Goal: Task Accomplishment & Management: Manage account settings

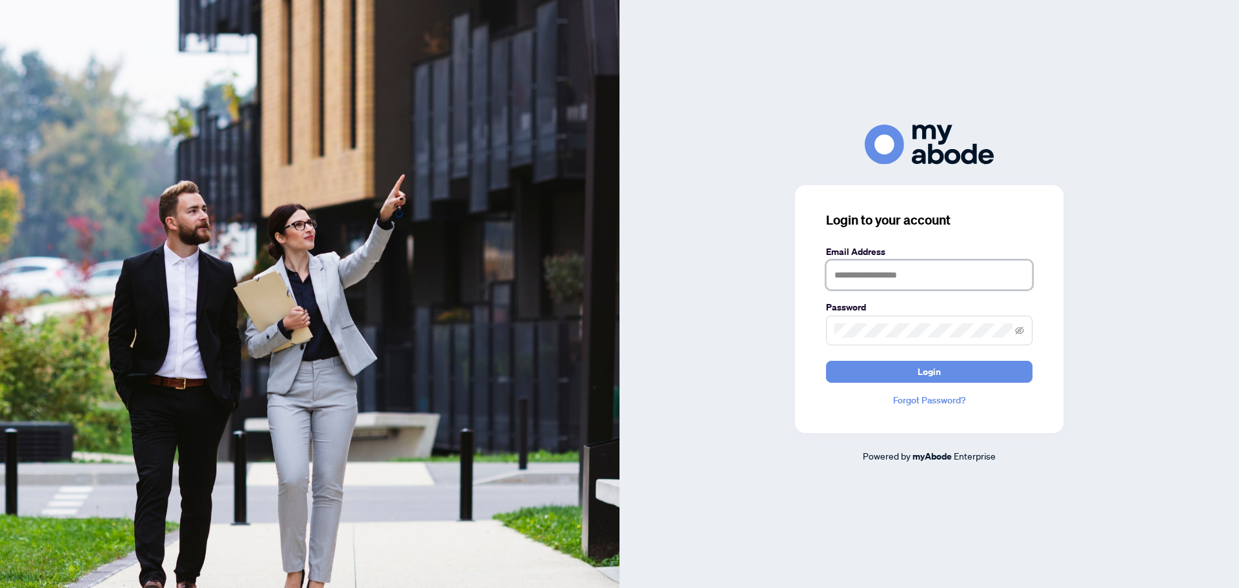
type input "**********"
click at [929, 377] on span "Login" at bounding box center [929, 371] width 23 height 21
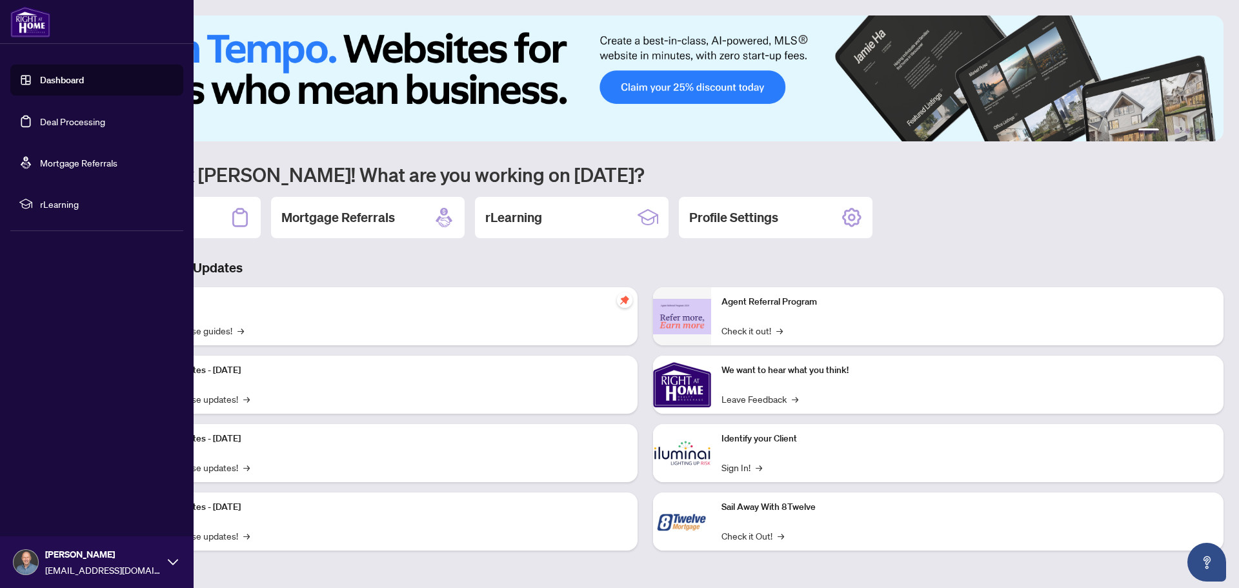
click at [61, 116] on link "Deal Processing" at bounding box center [72, 122] width 65 height 12
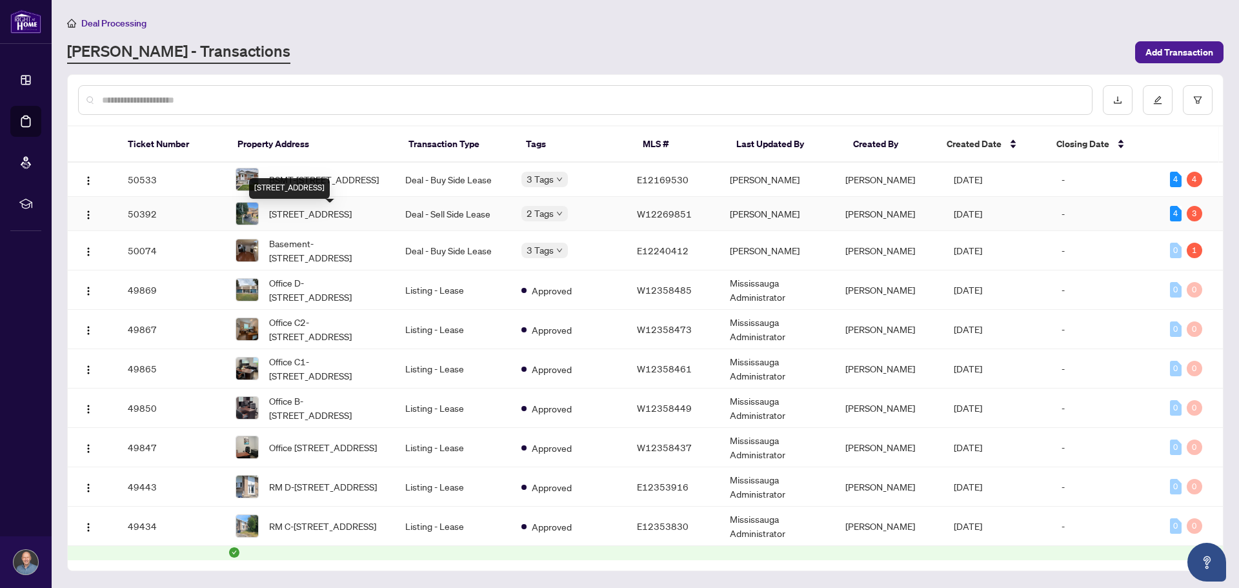
click at [308, 208] on span "[STREET_ADDRESS]" at bounding box center [310, 213] width 83 height 14
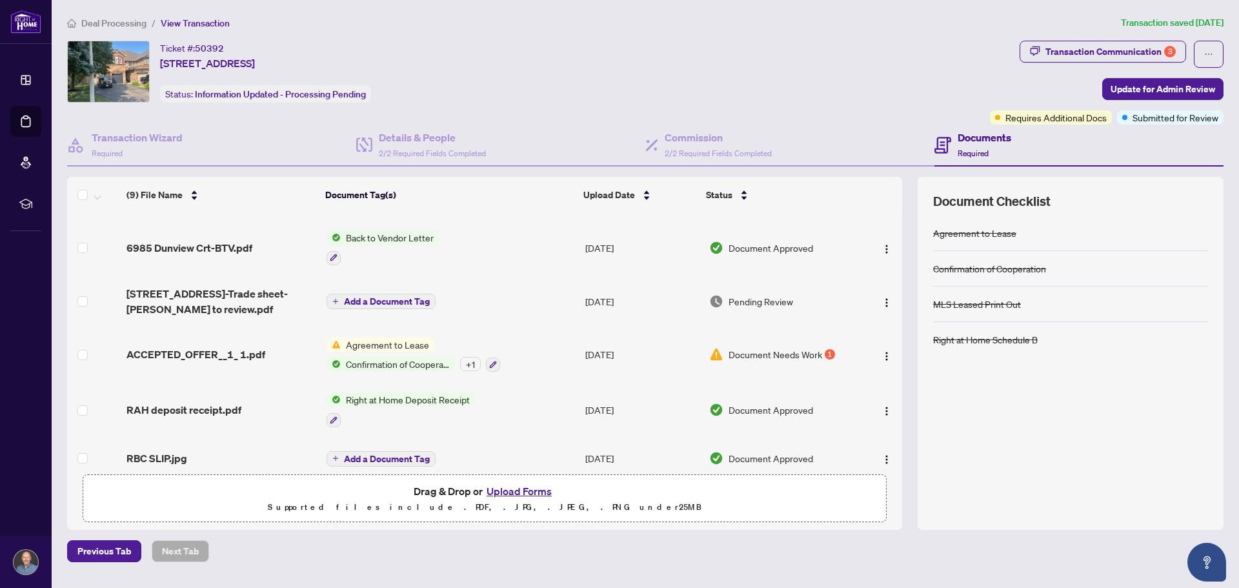
scroll to position [194, 0]
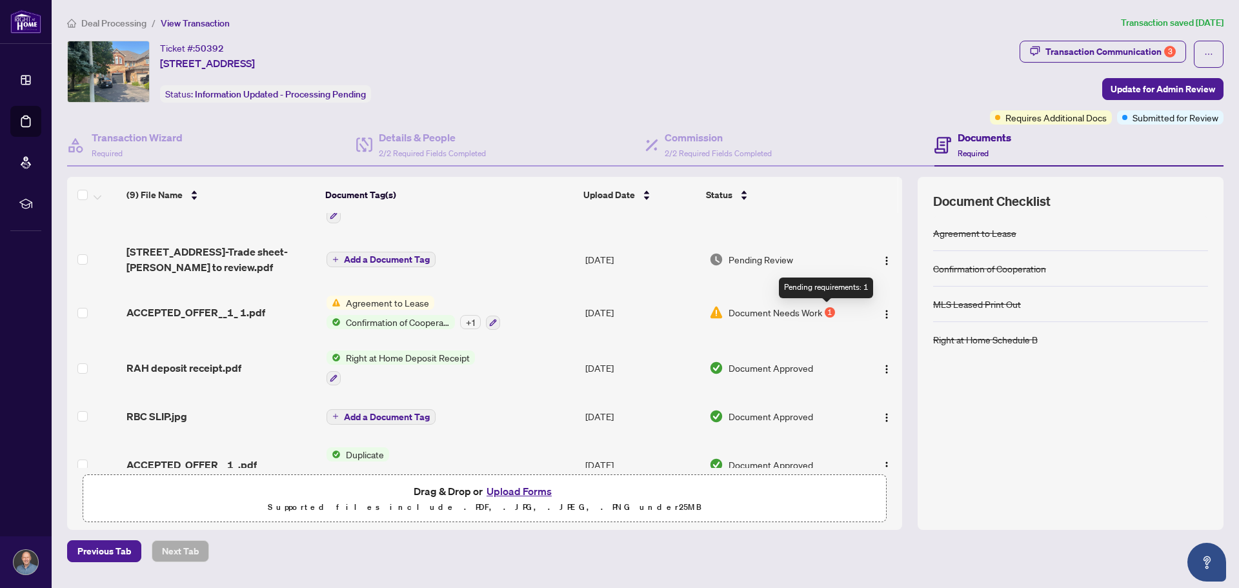
click at [825, 314] on div "1" at bounding box center [830, 312] width 10 height 10
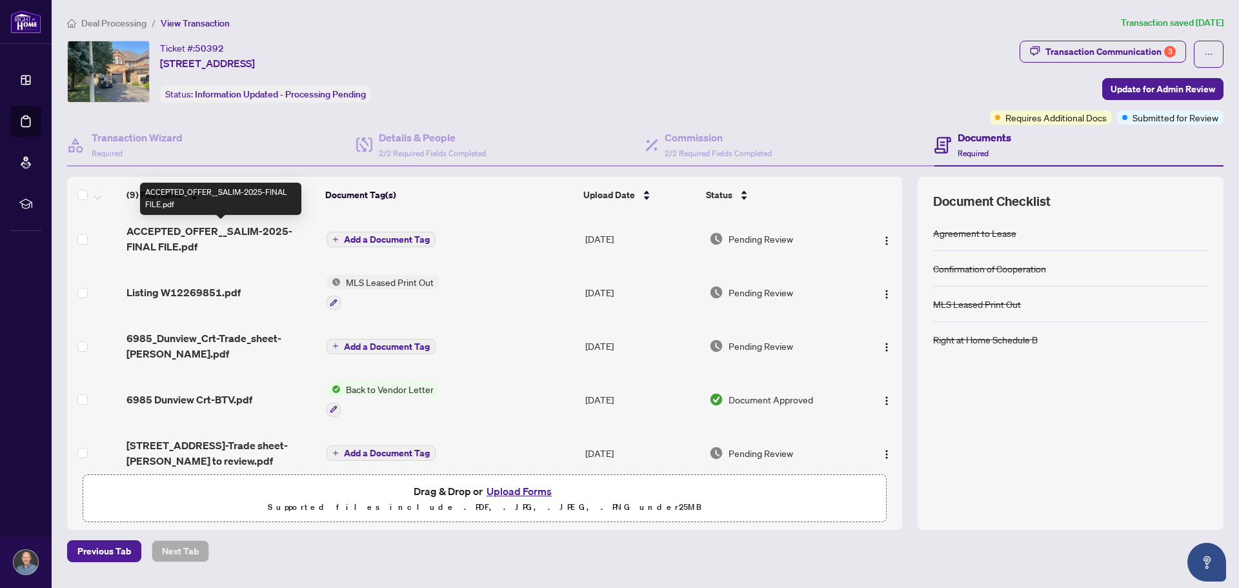
click at [218, 231] on span "ACCEPTED_OFFER__SALIM-2025-FINAL FILE.pdf" at bounding box center [221, 238] width 190 height 31
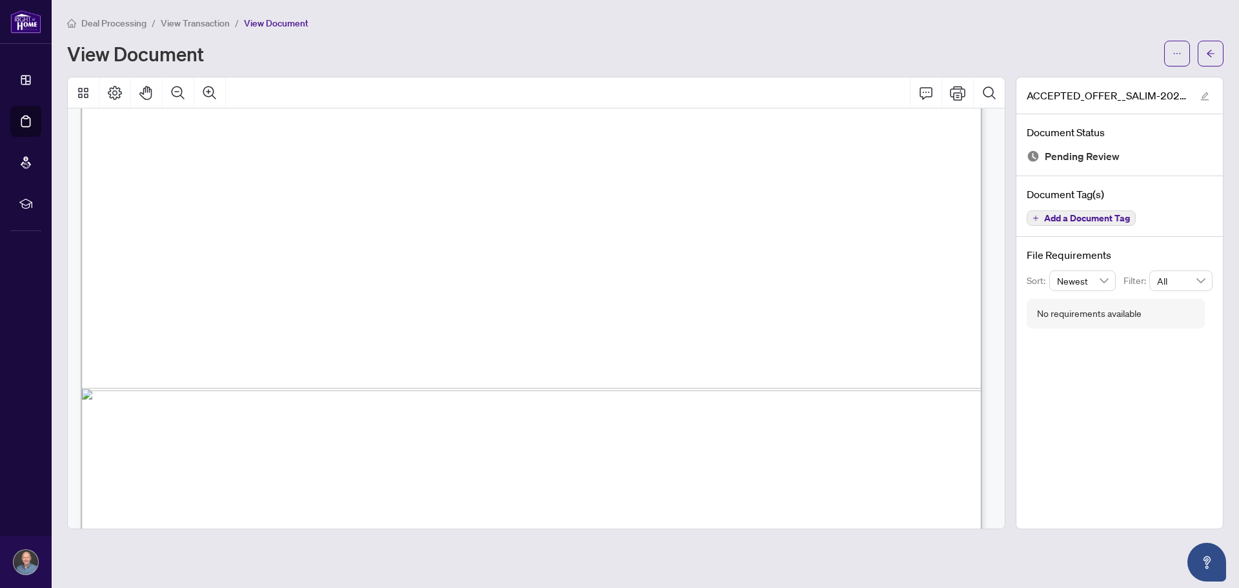
scroll to position [6711, 0]
click at [182, 23] on span "View Transaction" at bounding box center [195, 23] width 69 height 12
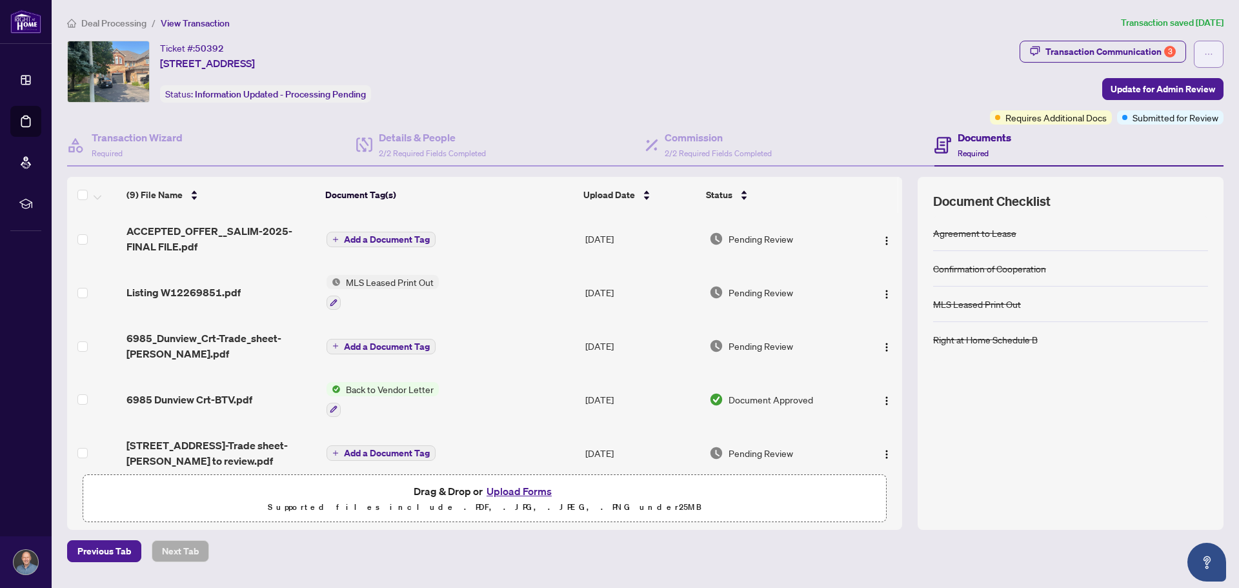
click at [1204, 64] on button "button" at bounding box center [1209, 54] width 30 height 27
click at [888, 68] on div "Ticket #: 50392 [STREET_ADDRESS] Status: Information Updated - Processing Pendi…" at bounding box center [526, 72] width 918 height 62
click at [1207, 54] on icon "ellipsis" at bounding box center [1208, 54] width 9 height 9
click at [831, 81] on div "Ticket #: 50392 [STREET_ADDRESS] Status: Information Updated - Processing Pendi…" at bounding box center [526, 72] width 918 height 62
click at [1148, 85] on span "Update for Admin Review" at bounding box center [1162, 89] width 105 height 21
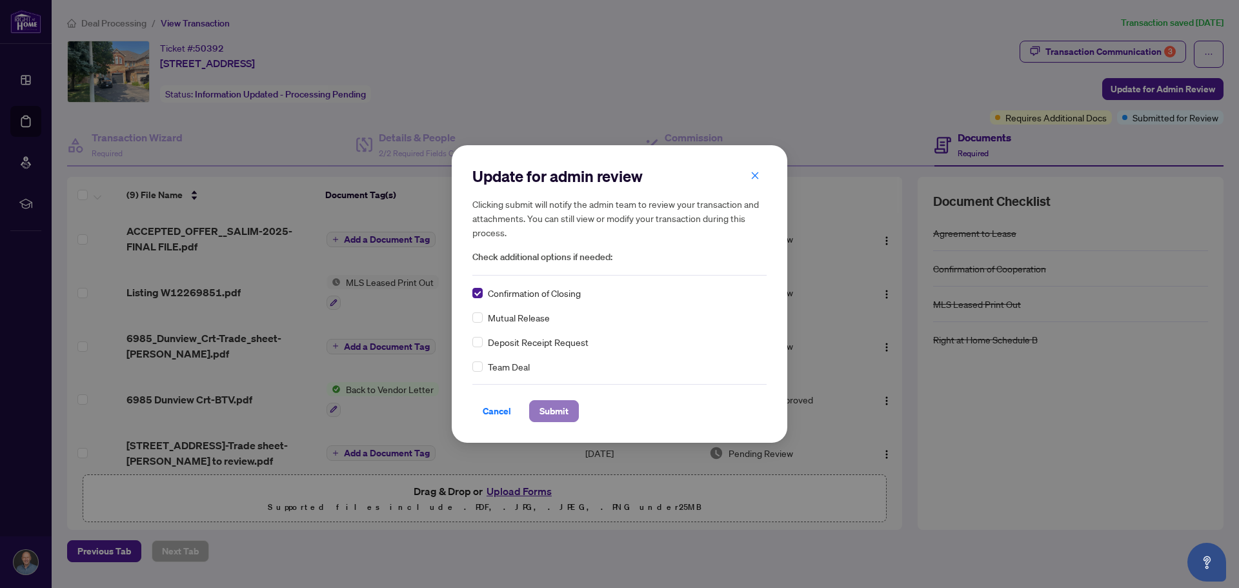
click at [561, 411] on span "Submit" at bounding box center [553, 411] width 29 height 21
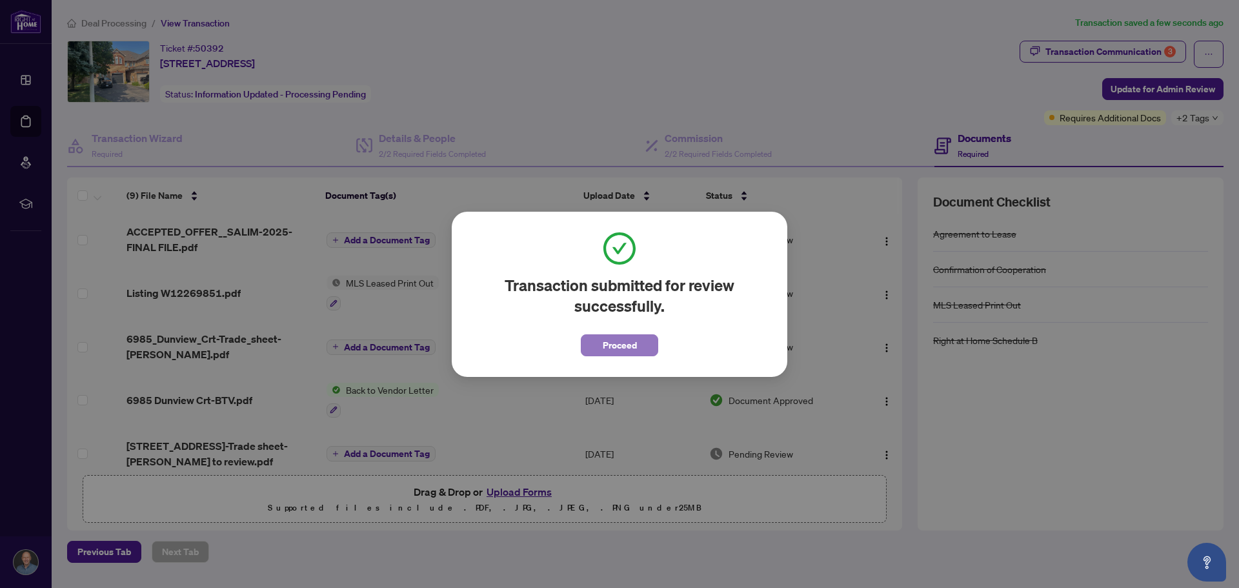
click at [634, 350] on span "Proceed" at bounding box center [620, 345] width 34 height 21
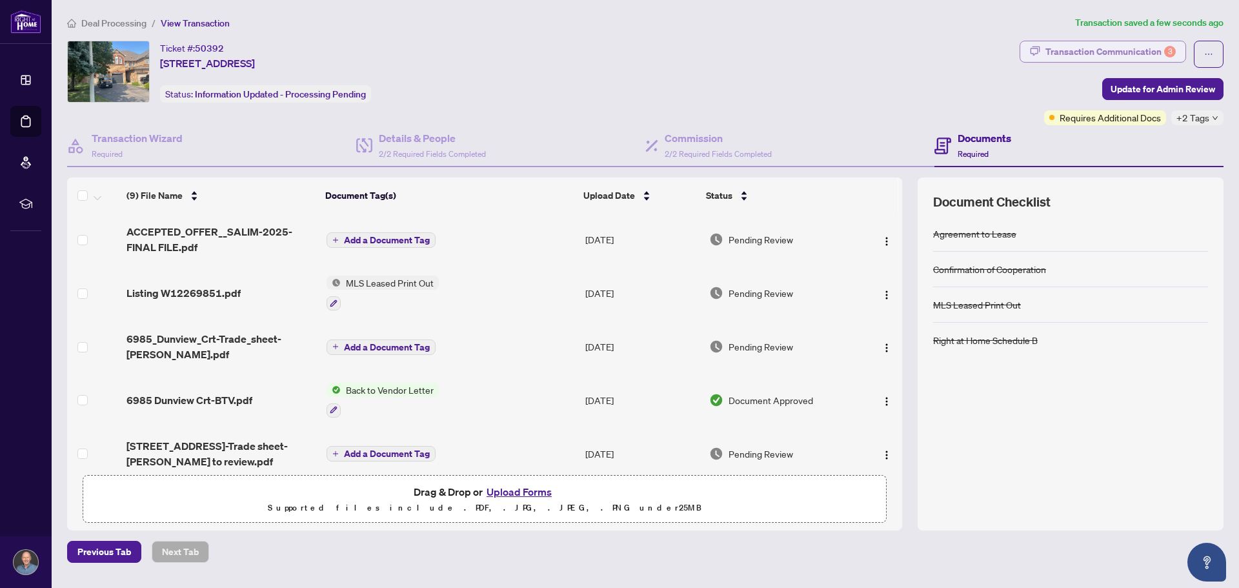
click at [1149, 52] on div "Transaction Communication 3" at bounding box center [1110, 51] width 130 height 21
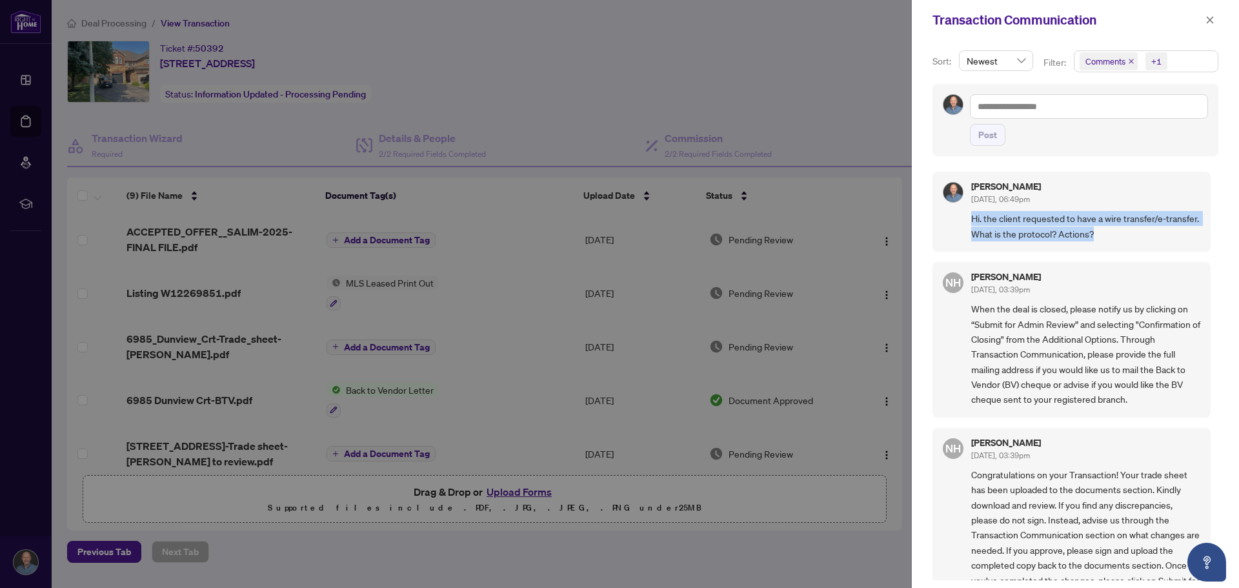
drag, startPoint x: 1123, startPoint y: 235, endPoint x: 967, endPoint y: 215, distance: 157.4
click at [967, 215] on div "[PERSON_NAME] [DATE], 06:49pm Hi. the client requested to have a wire transfer/…" at bounding box center [1071, 212] width 278 height 80
copy span "Hi. the client requested to have a wire transfer/e-transfer. What is the protoc…"
click at [1028, 112] on textarea at bounding box center [1089, 106] width 238 height 25
paste textarea "**********"
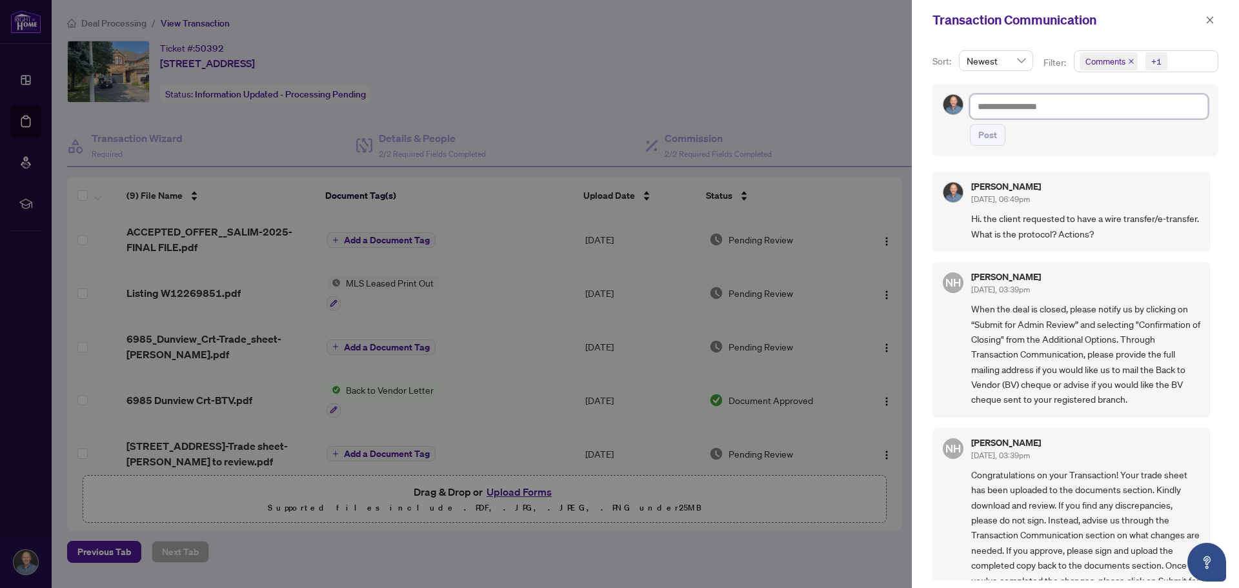
type textarea "**********"
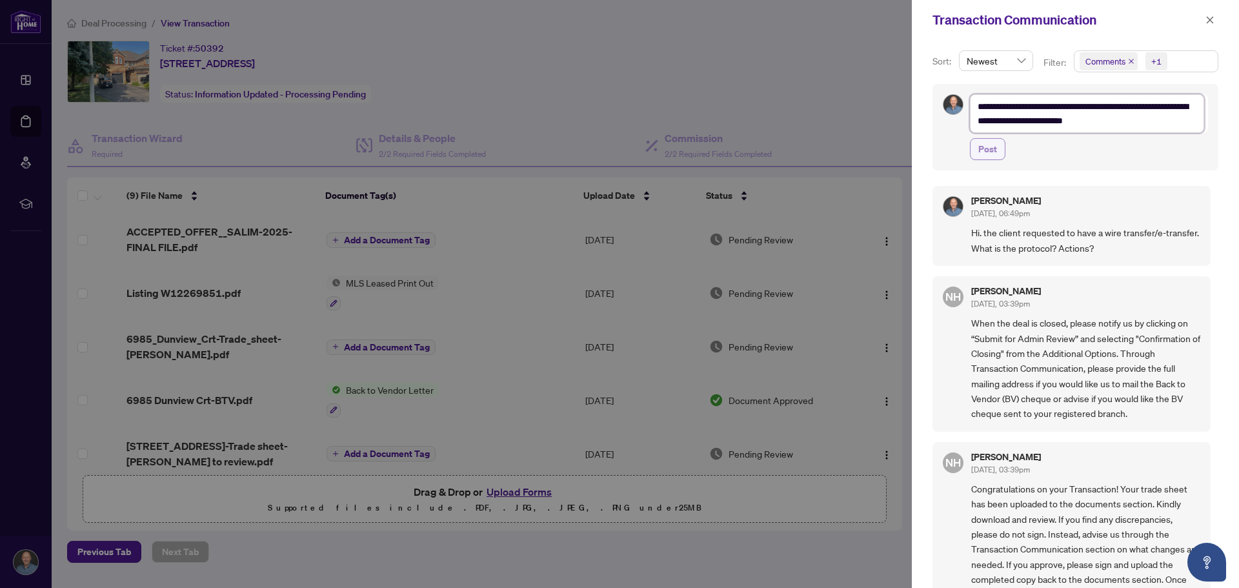
type textarea "**********"
drag, startPoint x: 1001, startPoint y: 157, endPoint x: 989, endPoint y: 154, distance: 13.3
click at [996, 156] on button "Post" at bounding box center [987, 149] width 35 height 22
type textarea "**********"
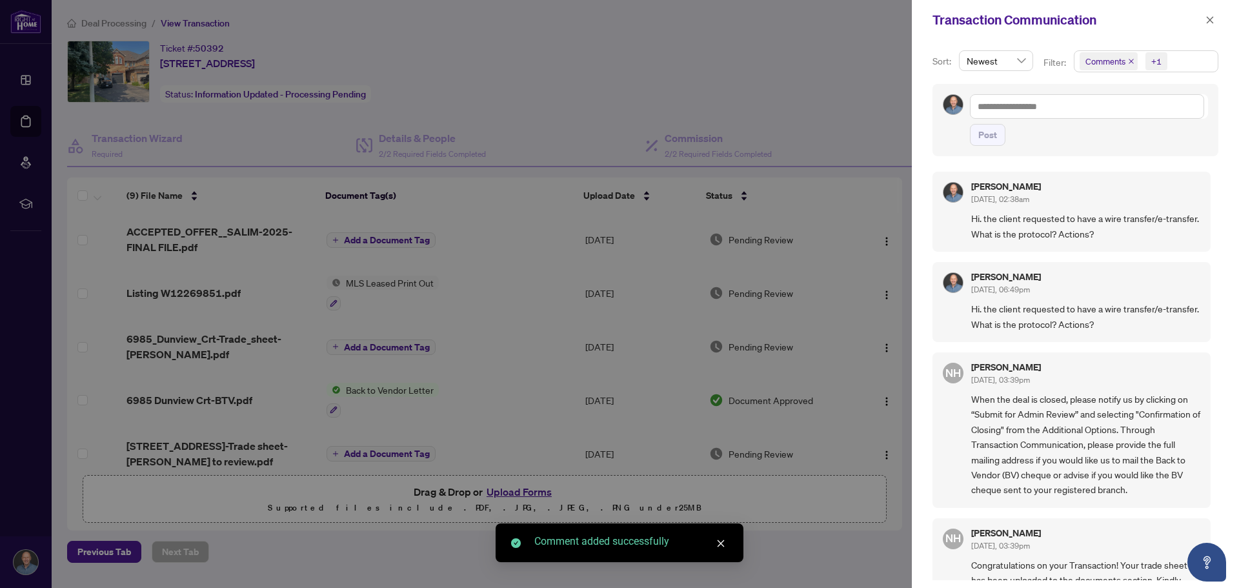
drag, startPoint x: 1208, startPoint y: 17, endPoint x: 1180, endPoint y: 21, distance: 28.7
click at [1207, 19] on icon "close" at bounding box center [1209, 19] width 9 height 9
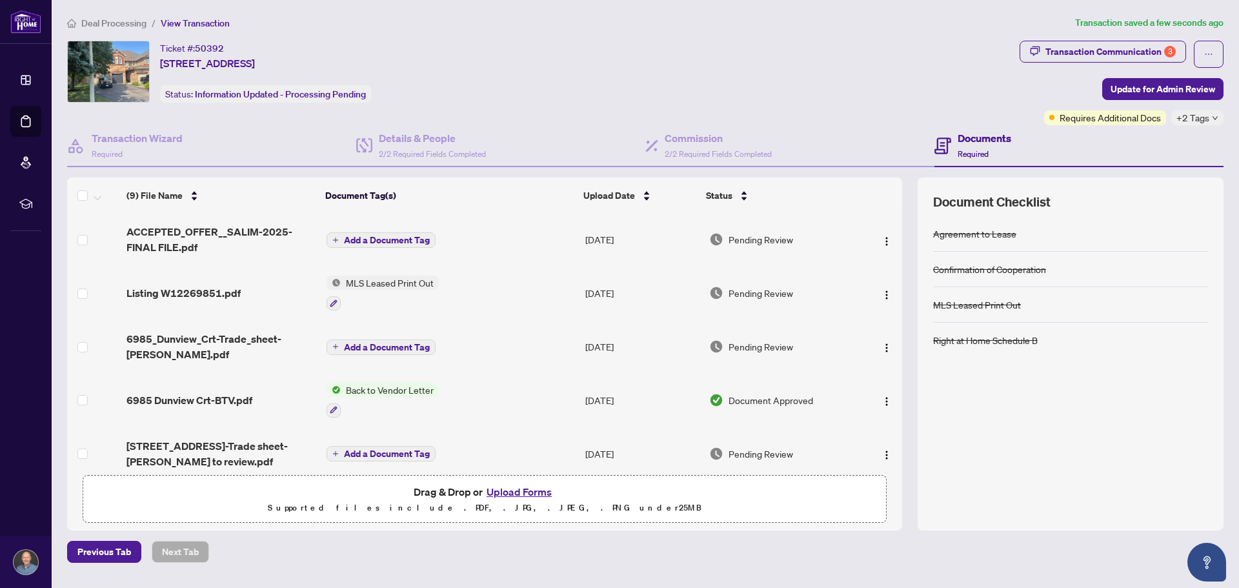
click at [177, 20] on span "View Transaction" at bounding box center [195, 23] width 69 height 12
click at [123, 24] on span "Deal Processing" at bounding box center [113, 23] width 65 height 12
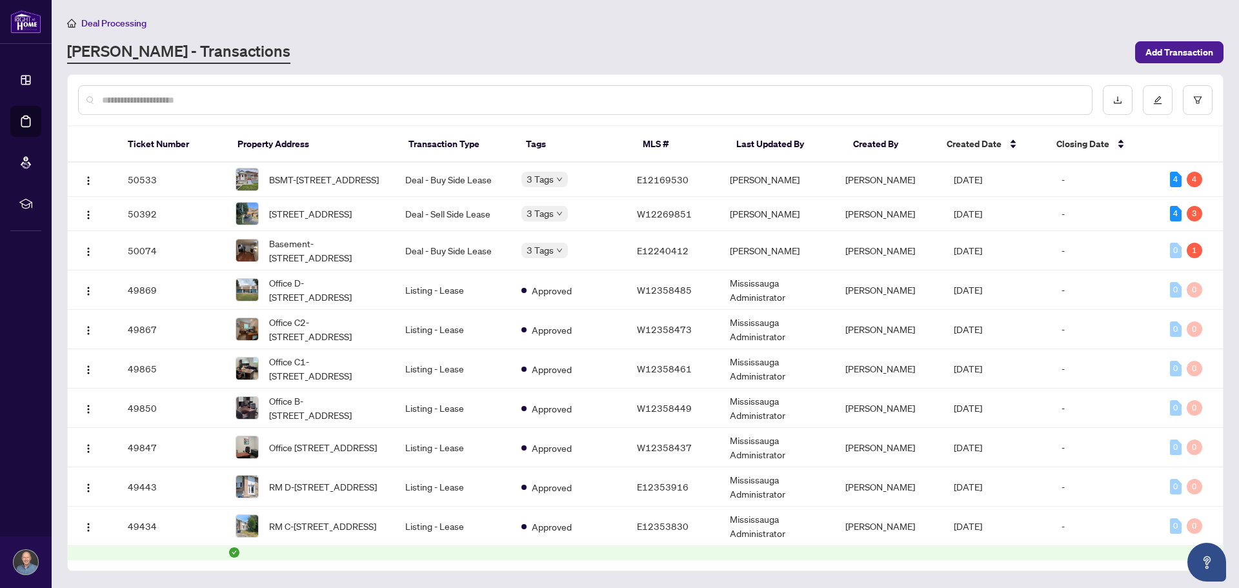
click at [605, 66] on main "Deal Processing [PERSON_NAME] - Transactions Add Transaction Ticket Number Prop…" at bounding box center [645, 294] width 1187 height 588
